Goal: Task Accomplishment & Management: Use online tool/utility

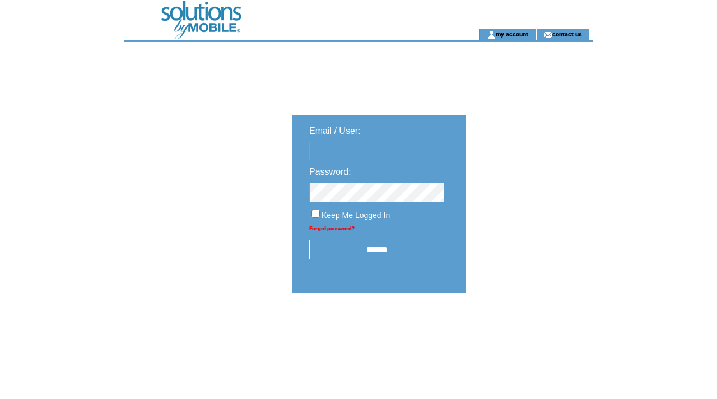
type input "**********"
click at [386, 247] on input "******" at bounding box center [376, 250] width 135 height 20
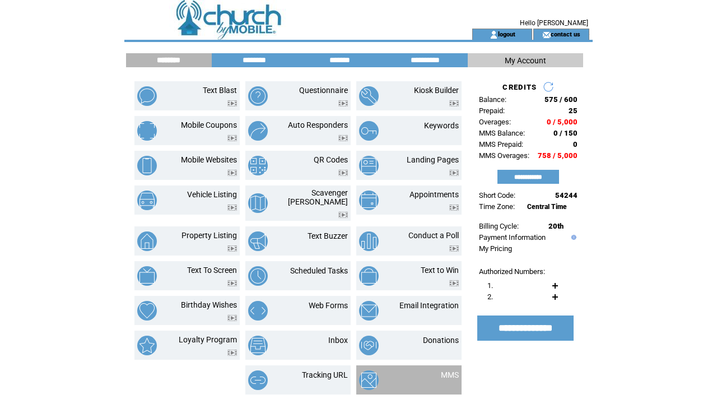
click at [393, 373] on td at bounding box center [386, 380] width 55 height 20
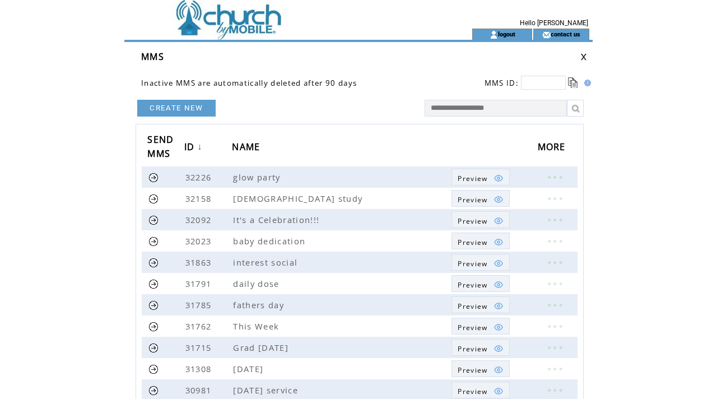
click at [219, 24] on td at bounding box center [278, 14] width 308 height 29
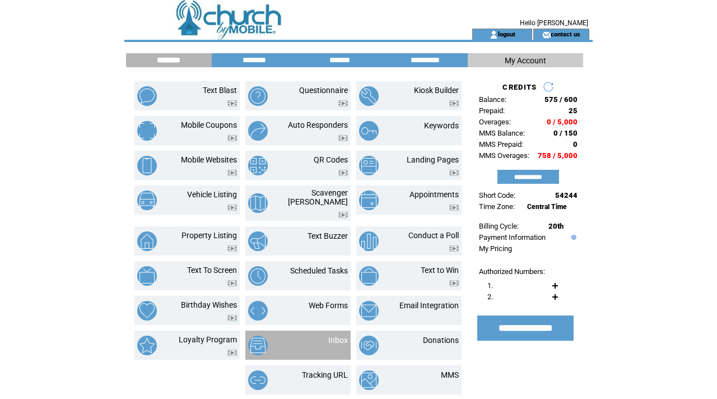
click at [319, 346] on td "Inbox" at bounding box center [324, 346] width 47 height 20
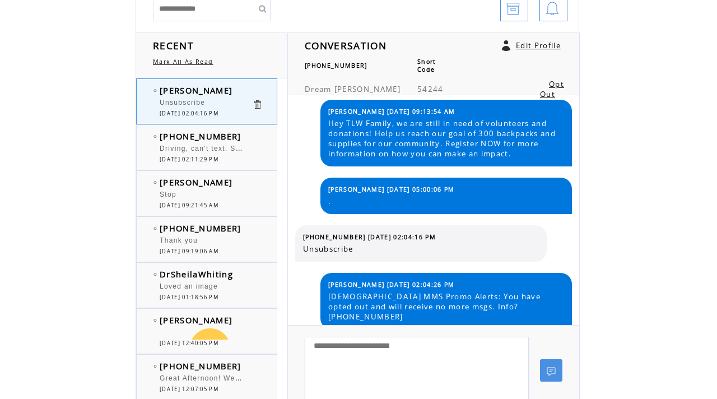
scroll to position [124, 0]
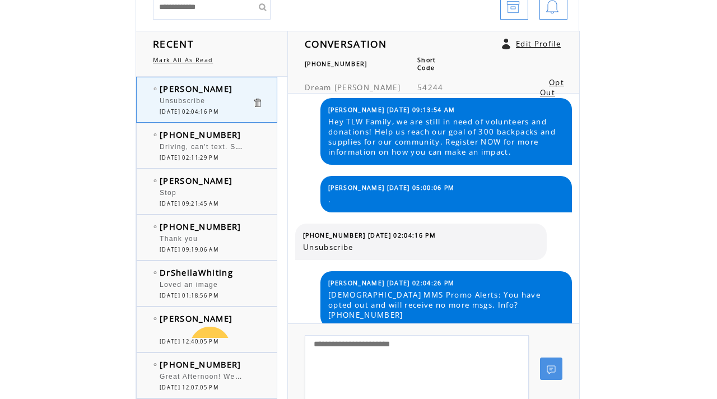
click at [540, 77] on link "Opt Out" at bounding box center [552, 87] width 24 height 20
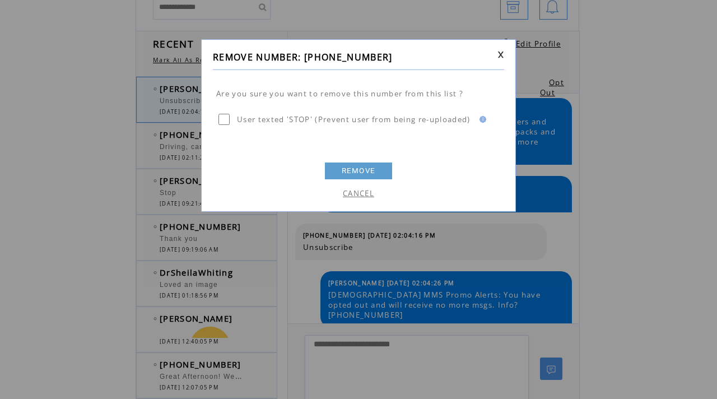
click at [365, 166] on link "REMOVE" at bounding box center [358, 171] width 67 height 17
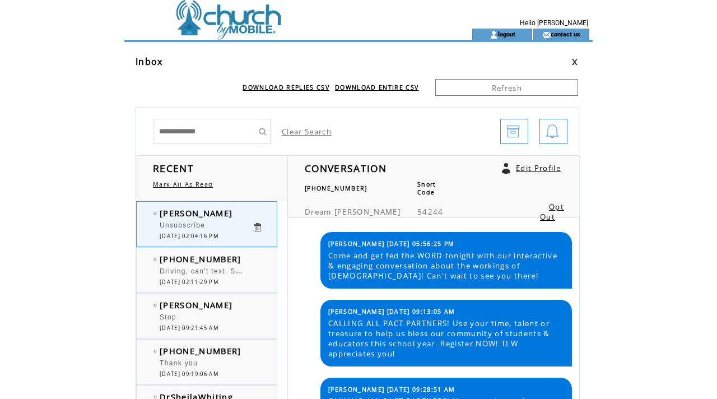
scroll to position [484, 0]
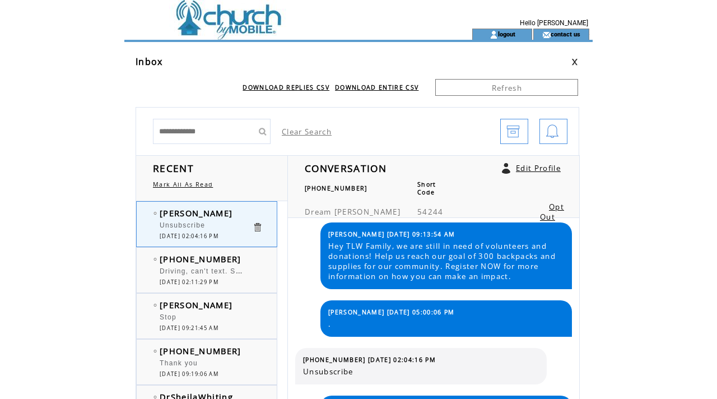
click at [245, 51] on td at bounding box center [358, 48] width 468 height 13
click at [240, 21] on td at bounding box center [278, 14] width 308 height 29
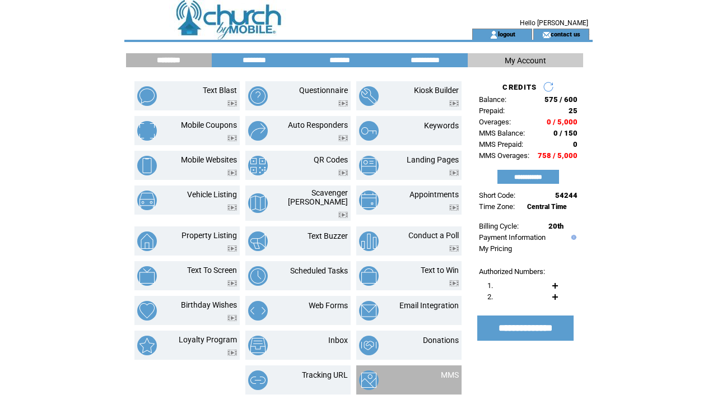
click at [407, 378] on td at bounding box center [386, 380] width 55 height 20
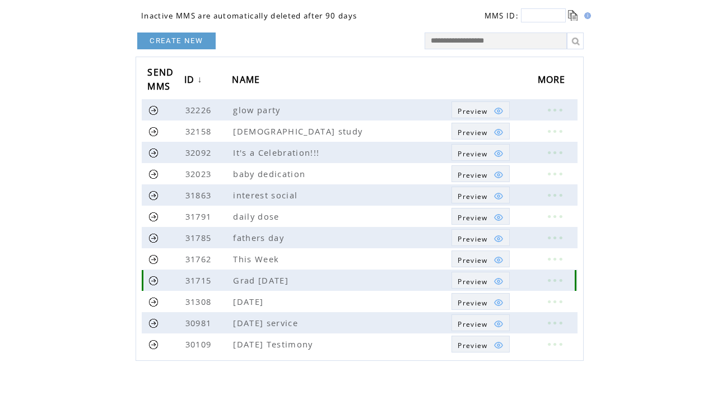
scroll to position [67, 0]
click at [555, 277] on link at bounding box center [555, 280] width 34 height 15
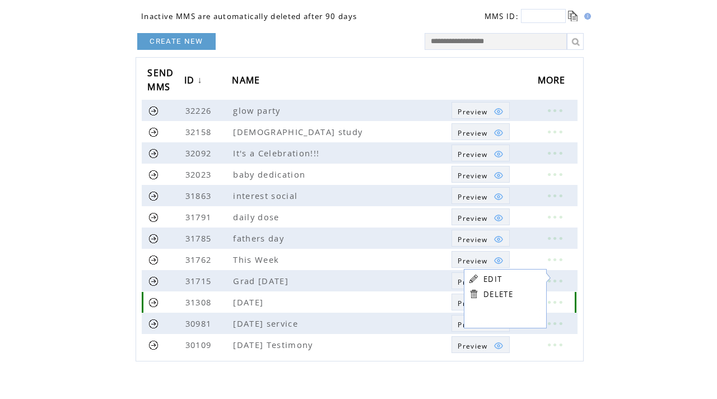
click at [403, 295] on td "[DATE]" at bounding box center [342, 301] width 220 height 21
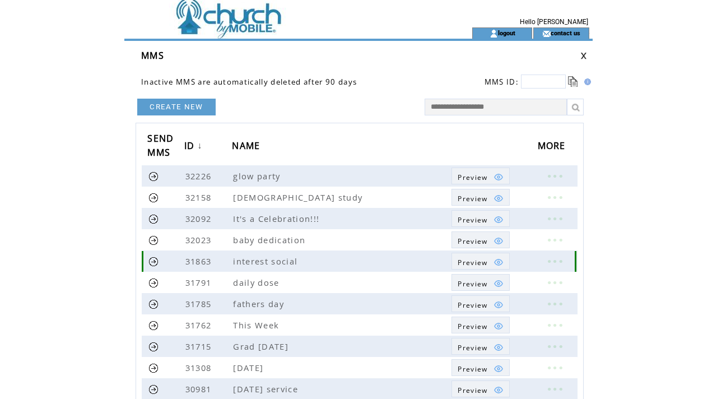
scroll to position [0, 0]
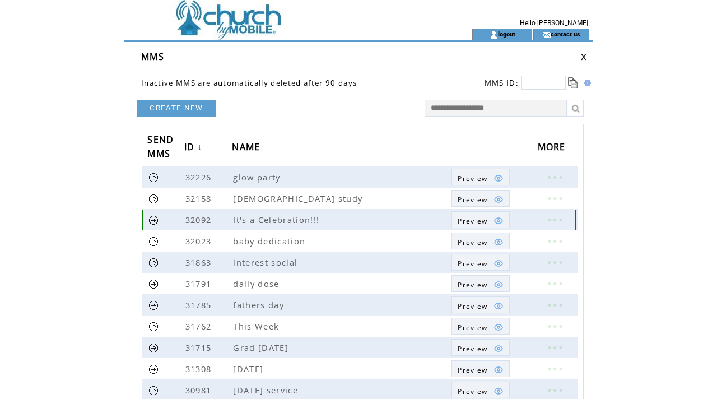
click at [474, 224] on span "Preview" at bounding box center [473, 221] width 30 height 10
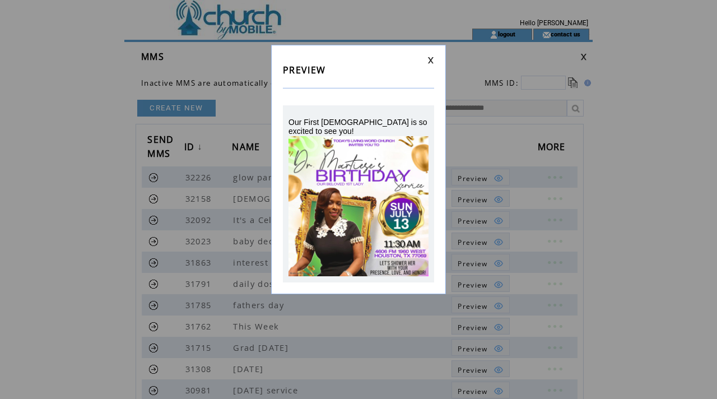
click at [428, 58] on link at bounding box center [431, 60] width 7 height 7
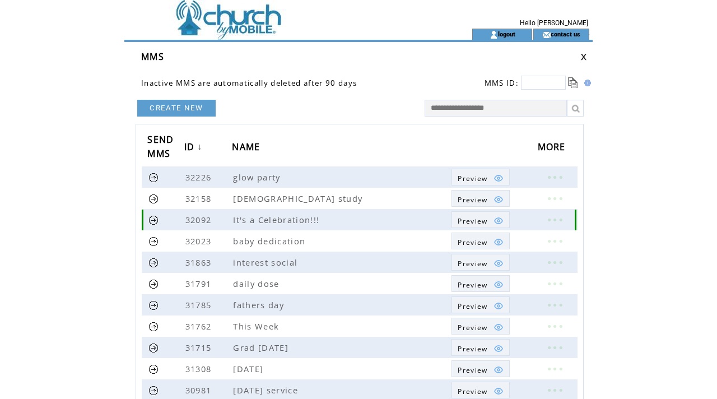
click at [558, 216] on link at bounding box center [555, 219] width 34 height 15
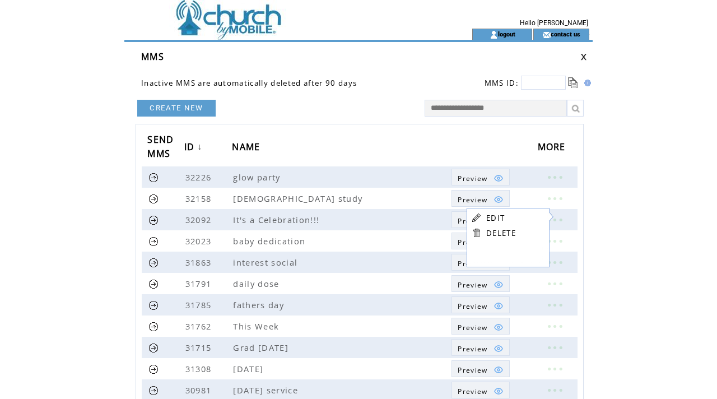
click at [494, 233] on link "DELETE" at bounding box center [501, 233] width 30 height 10
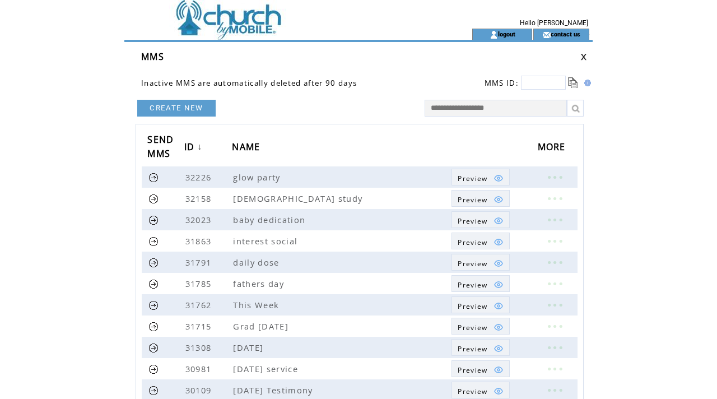
click at [189, 107] on link "CREATE NEW" at bounding box center [176, 108] width 78 height 17
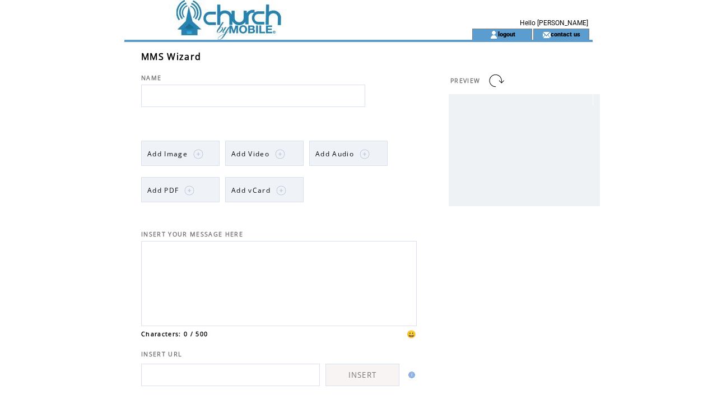
click at [182, 94] on input "text" at bounding box center [253, 96] width 224 height 22
type input "**********"
click at [235, 320] on textarea at bounding box center [278, 282] width 263 height 76
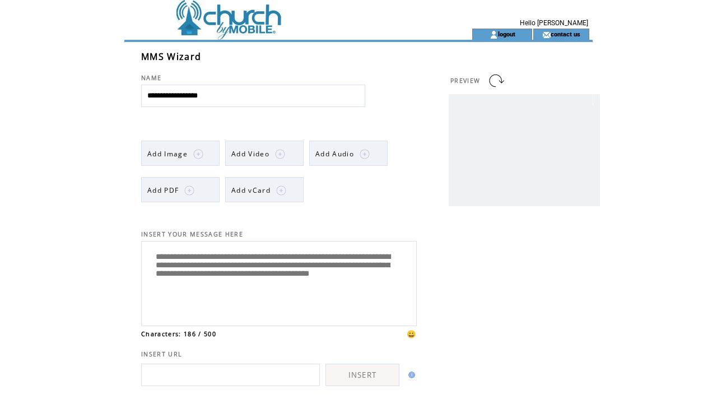
type textarea "**********"
click at [202, 152] on img at bounding box center [198, 154] width 10 height 10
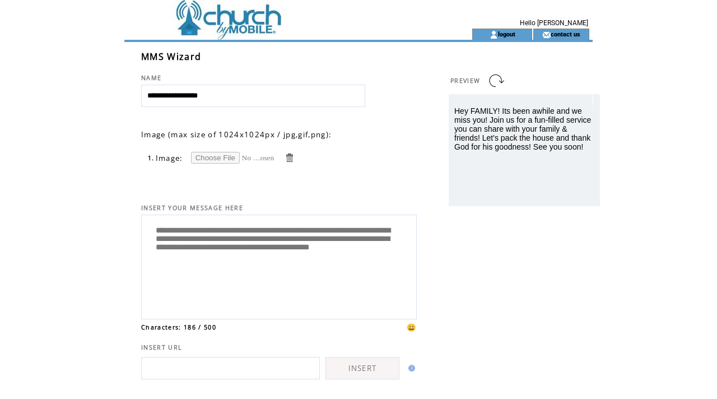
click at [207, 156] on input "file" at bounding box center [233, 158] width 84 height 12
type input "**********"
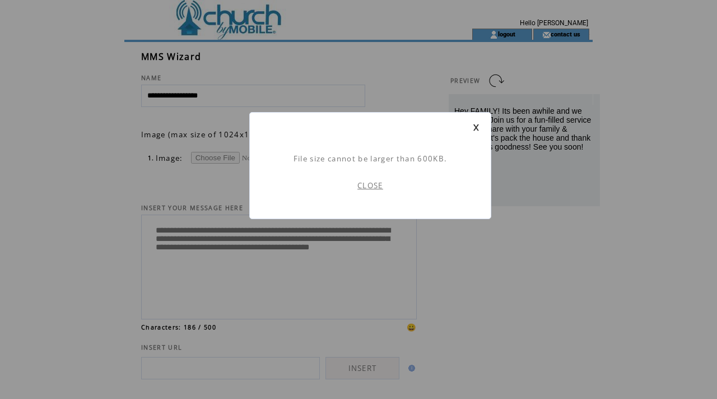
scroll to position [1, 0]
click at [377, 182] on link "CLOSE" at bounding box center [371, 185] width 26 height 10
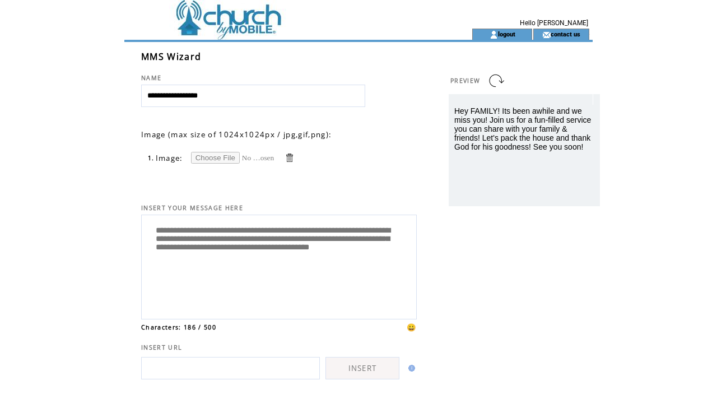
click at [219, 158] on input "file" at bounding box center [233, 158] width 84 height 12
type input "**********"
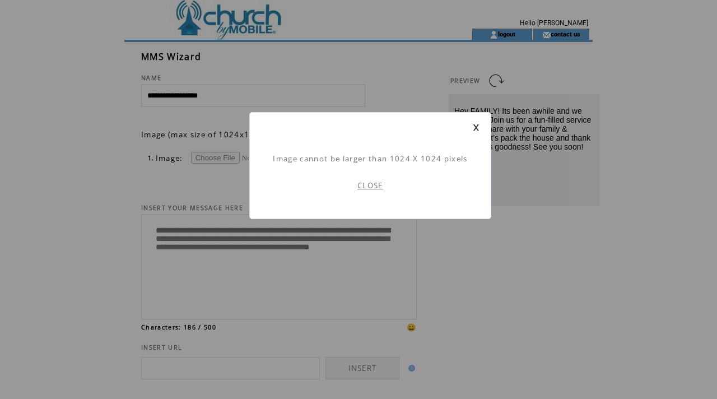
scroll to position [1, 0]
click at [370, 183] on link "CLOSE" at bounding box center [371, 185] width 26 height 10
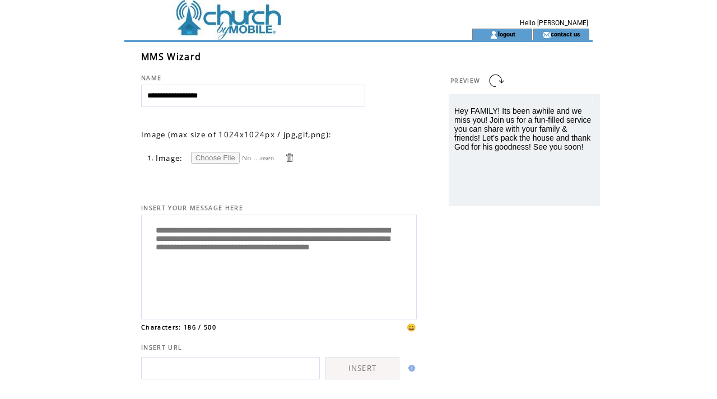
click at [290, 154] on link at bounding box center [289, 157] width 11 height 11
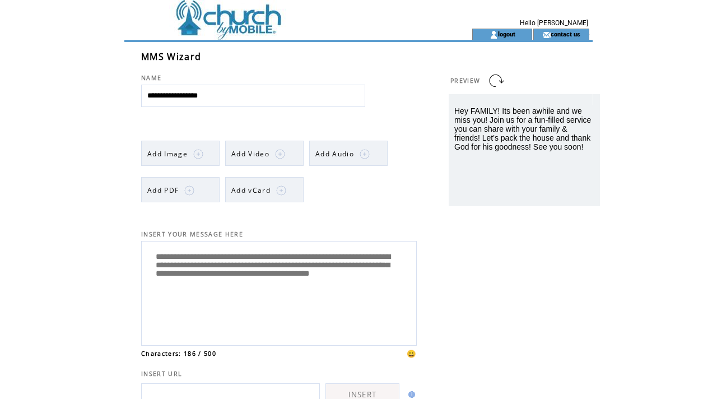
click at [207, 152] on link "Add Image" at bounding box center [180, 153] width 78 height 25
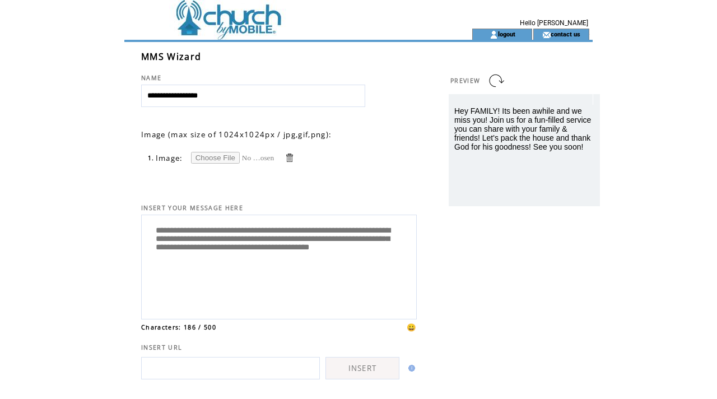
click at [221, 153] on input "file" at bounding box center [233, 158] width 84 height 12
type input "**********"
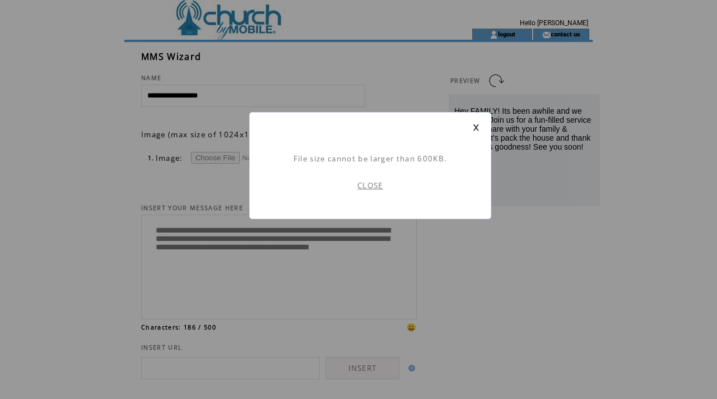
scroll to position [1, 0]
click at [365, 185] on link "CLOSE" at bounding box center [371, 185] width 26 height 10
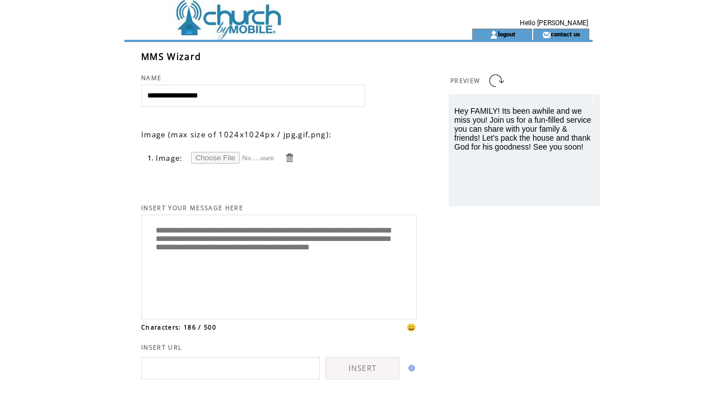
click at [224, 155] on input "file" at bounding box center [233, 158] width 84 height 12
type input "**********"
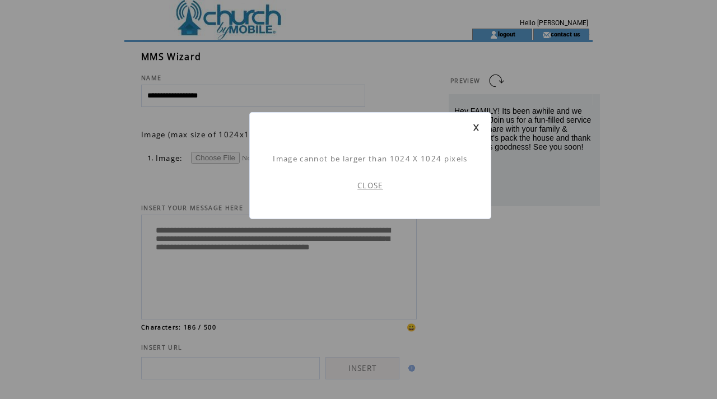
scroll to position [1, 0]
click at [365, 187] on link "CLOSE" at bounding box center [371, 185] width 26 height 10
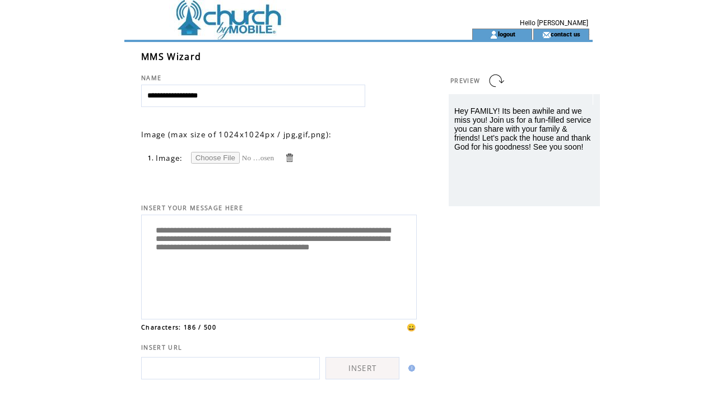
click at [230, 155] on input "file" at bounding box center [233, 158] width 84 height 12
type input "**********"
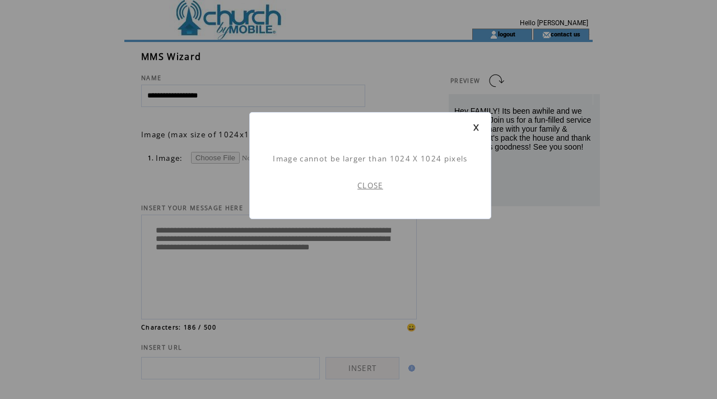
scroll to position [1, 0]
click at [366, 184] on link "CLOSE" at bounding box center [371, 185] width 26 height 10
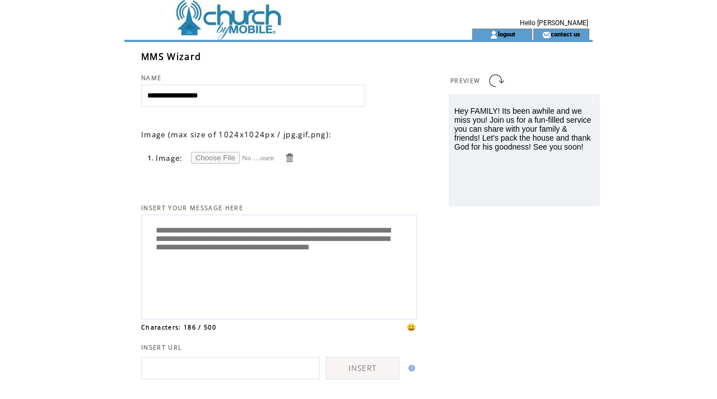
click at [291, 157] on link at bounding box center [289, 157] width 11 height 11
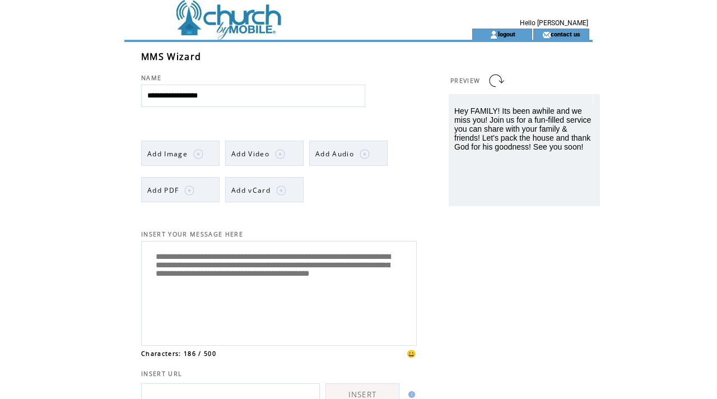
click at [170, 156] on span "Add Image" at bounding box center [167, 154] width 40 height 10
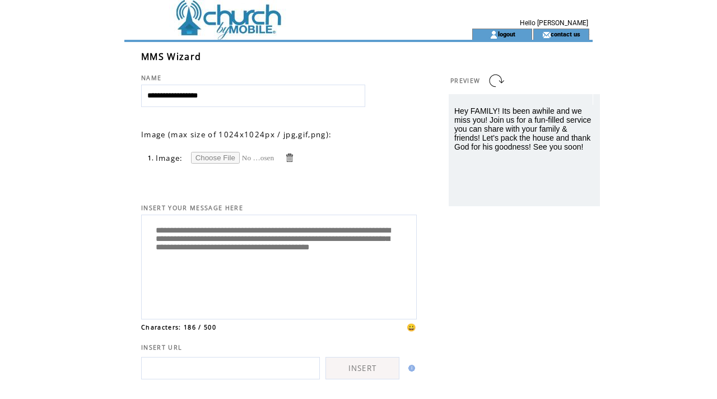
click at [201, 161] on input "file" at bounding box center [233, 158] width 84 height 12
type input "**********"
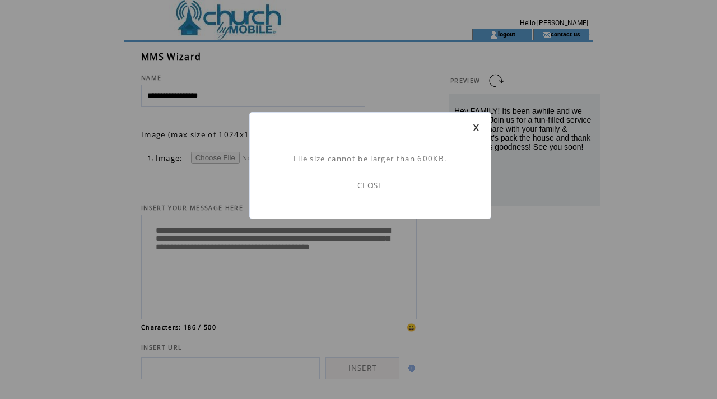
scroll to position [1, 0]
click at [378, 184] on link "CLOSE" at bounding box center [371, 185] width 26 height 10
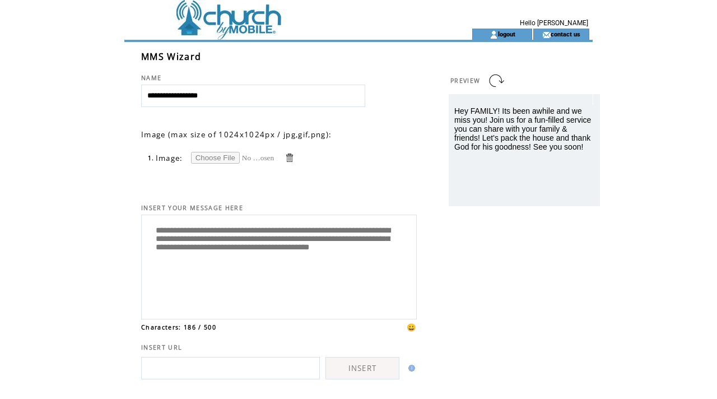
click at [226, 156] on input "file" at bounding box center [233, 158] width 84 height 12
type input "**********"
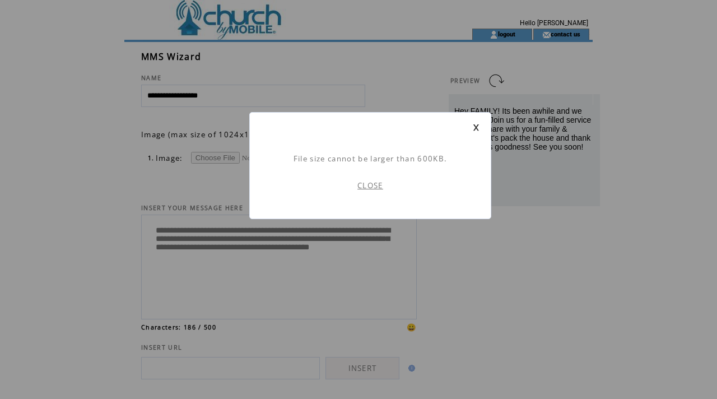
scroll to position [1, 0]
click at [367, 188] on link "CLOSE" at bounding box center [371, 185] width 26 height 10
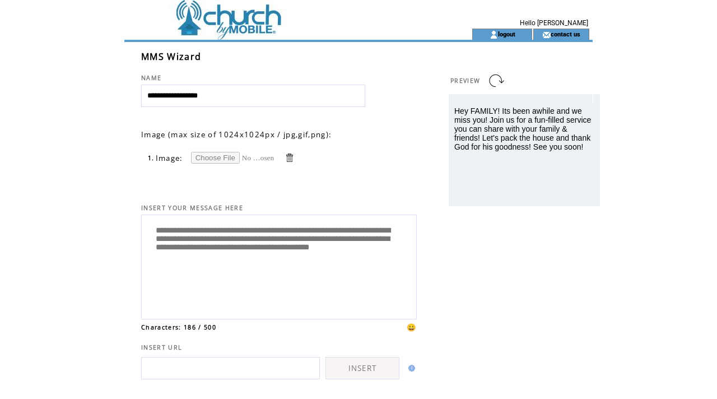
click at [228, 152] on input "file" at bounding box center [233, 158] width 84 height 12
type input "**********"
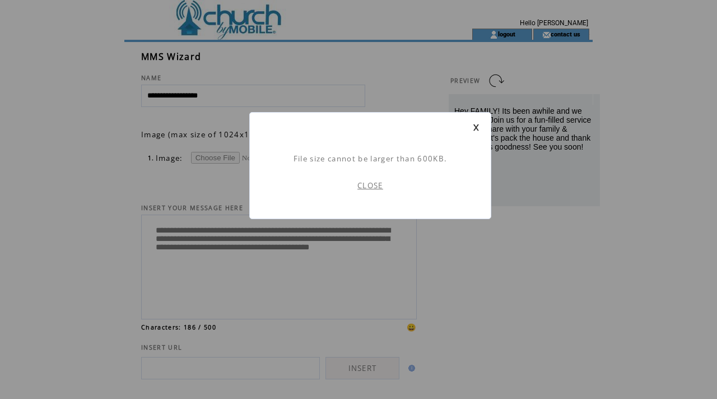
scroll to position [1, 0]
click at [380, 188] on link "CLOSE" at bounding box center [371, 185] width 26 height 10
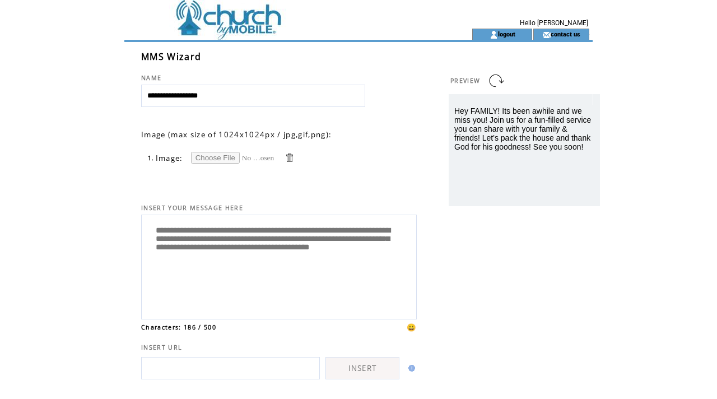
click at [291, 152] on link at bounding box center [289, 157] width 11 height 11
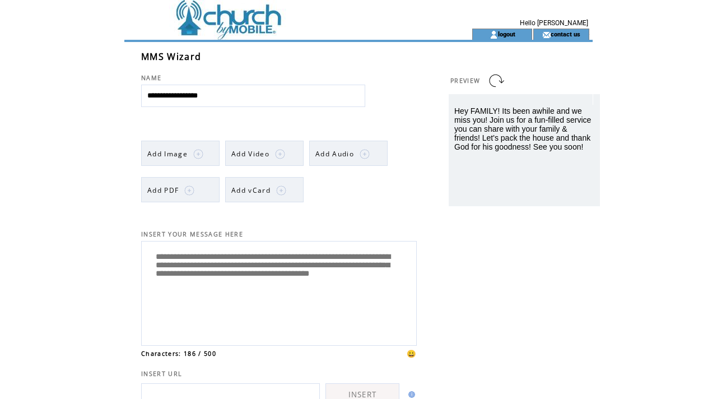
click at [203, 156] on link "Add Image" at bounding box center [180, 153] width 78 height 25
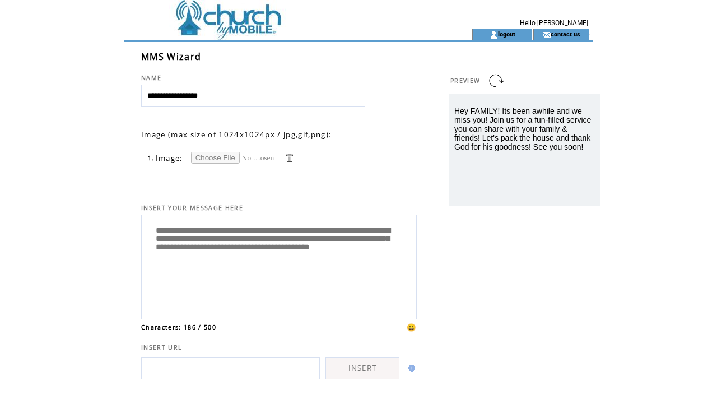
click at [222, 156] on input "file" at bounding box center [233, 158] width 84 height 12
type input "**********"
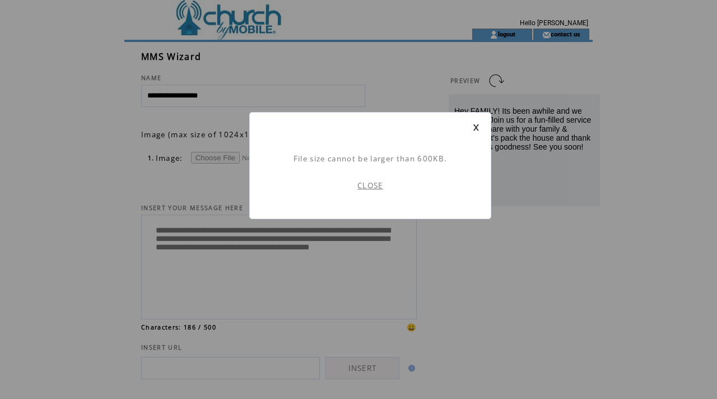
scroll to position [1, 0]
click at [367, 184] on link "CLOSE" at bounding box center [371, 185] width 26 height 10
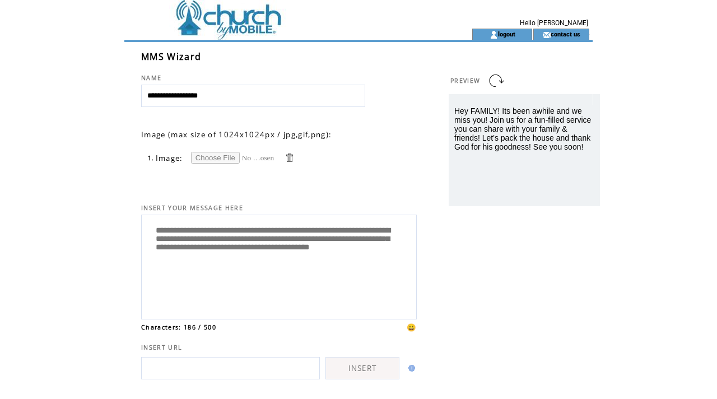
click at [284, 152] on td at bounding box center [289, 158] width 11 height 12
click at [286, 155] on link at bounding box center [289, 157] width 11 height 11
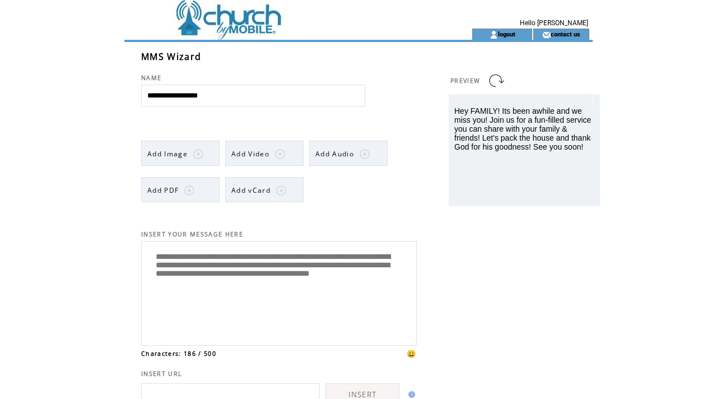
click at [206, 143] on link "Add Image" at bounding box center [180, 153] width 78 height 25
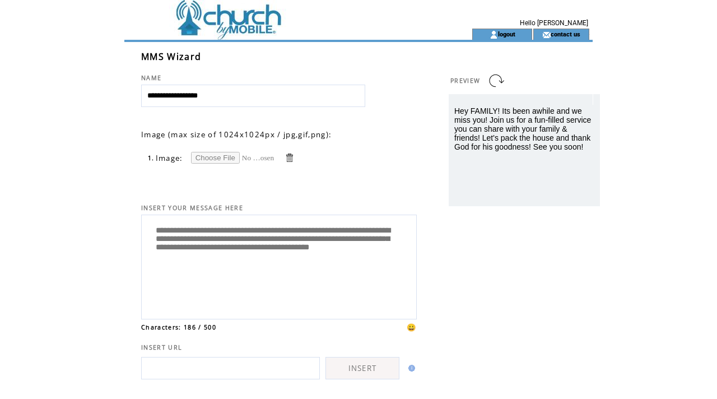
click at [221, 159] on input "file" at bounding box center [233, 158] width 84 height 12
type input "**********"
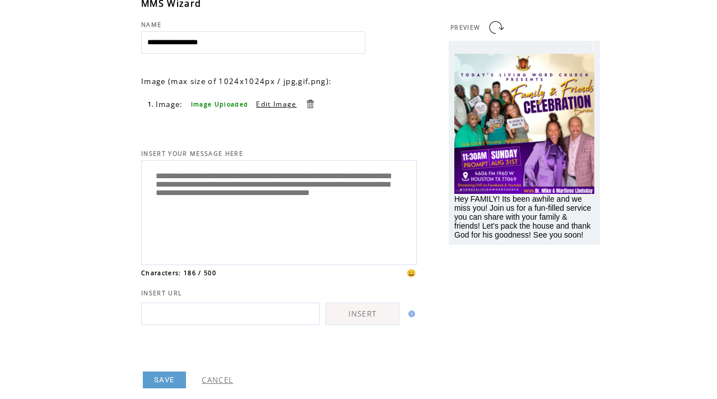
scroll to position [79, 0]
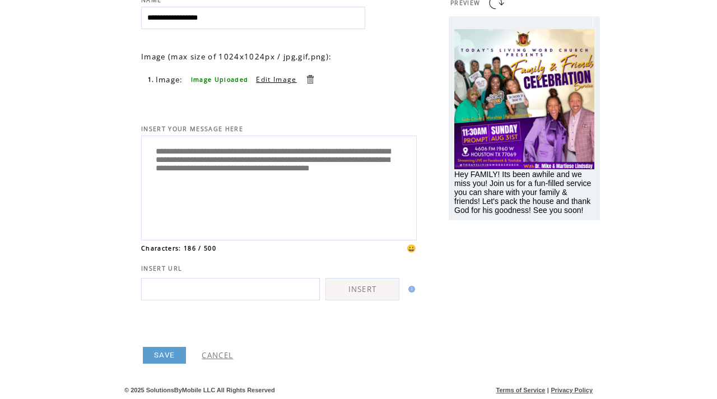
click at [173, 354] on link "SAVE" at bounding box center [164, 355] width 43 height 17
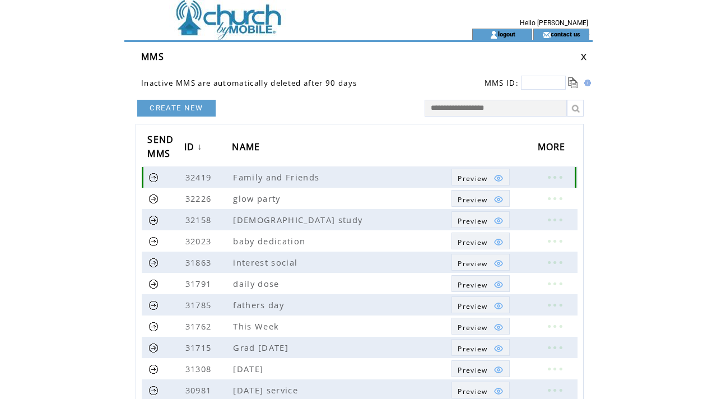
click at [149, 175] on link at bounding box center [153, 177] width 11 height 11
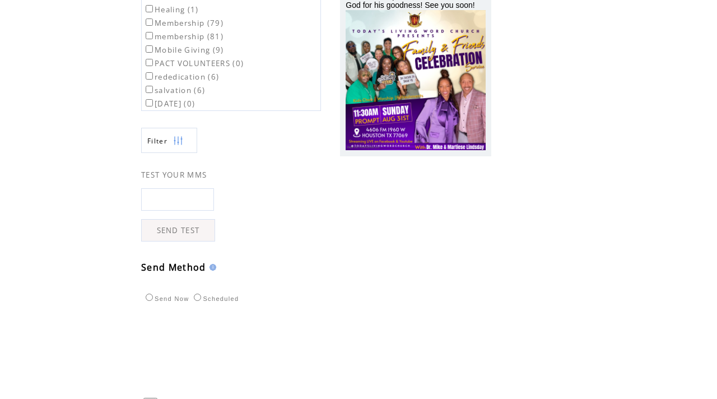
scroll to position [286, 0]
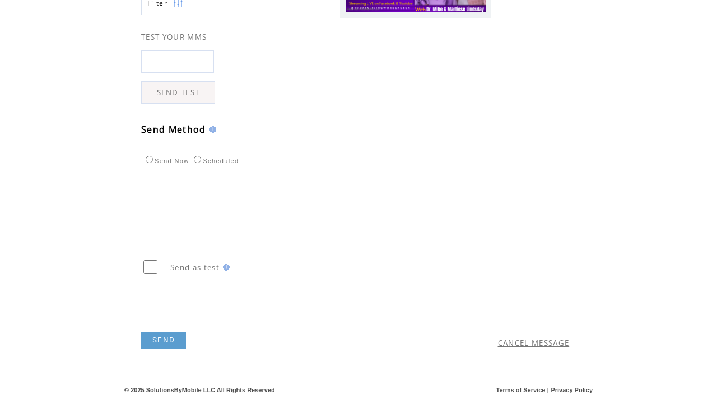
click at [163, 341] on link "SEND" at bounding box center [163, 340] width 45 height 17
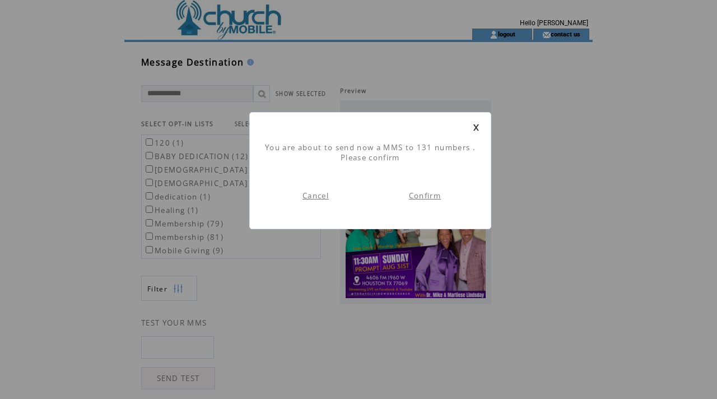
scroll to position [1, 0]
click at [435, 194] on link "Confirm" at bounding box center [425, 196] width 32 height 10
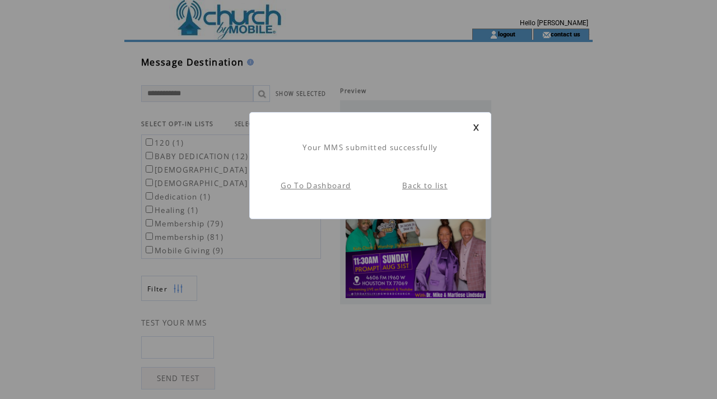
scroll to position [1, 0]
click at [476, 127] on link at bounding box center [476, 127] width 7 height 7
